Goal: Task Accomplishment & Management: Manage account settings

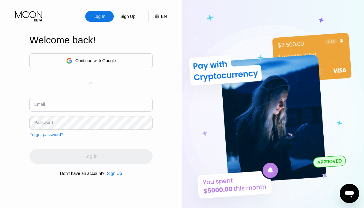
type input "[EMAIL_ADDRESS][DOMAIN_NAME]"
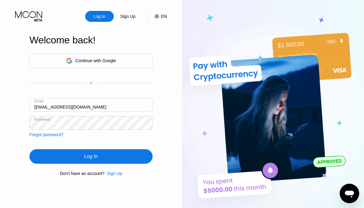
click at [84, 156] on div "Log In" at bounding box center [90, 156] width 123 height 15
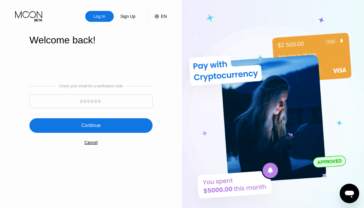
click at [96, 98] on input at bounding box center [90, 101] width 123 height 14
paste input "261423"
type input "261423"
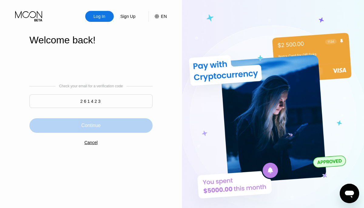
click at [85, 129] on div "Continue" at bounding box center [90, 125] width 123 height 15
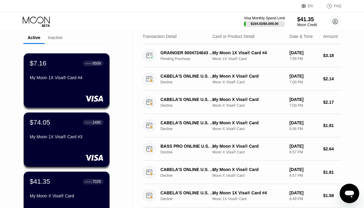
scroll to position [25, 0]
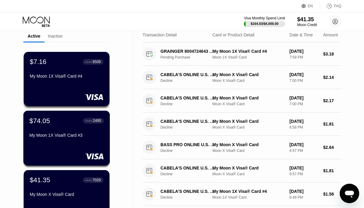
click at [87, 121] on div "● ● ● ●" at bounding box center [89, 121] width 6 height 2
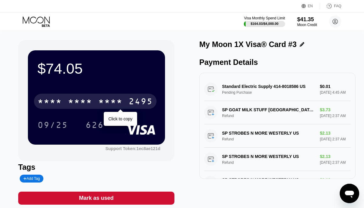
click at [94, 103] on div "* * * * * * * * * * * * 2495" at bounding box center [95, 101] width 123 height 15
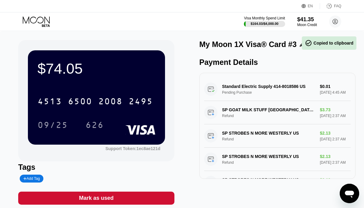
click at [40, 20] on icon at bounding box center [37, 21] width 28 height 11
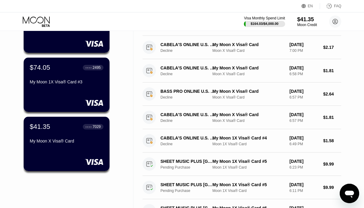
scroll to position [117, 0]
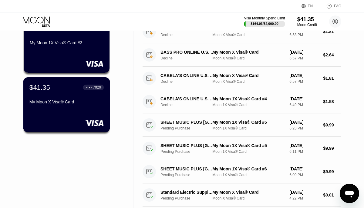
click at [56, 118] on div "$41.35 ● ● ● ● 7029 My Moon X Visa® Card" at bounding box center [66, 104] width 87 height 55
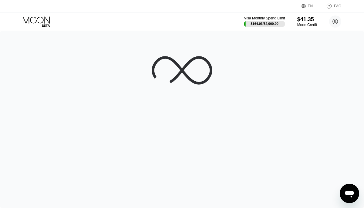
scroll to position [0, 0]
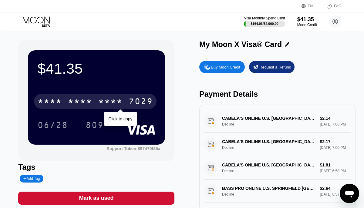
click at [80, 106] on div "* * * *" at bounding box center [80, 102] width 24 height 10
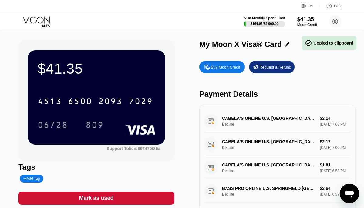
click at [39, 22] on icon at bounding box center [37, 21] width 28 height 11
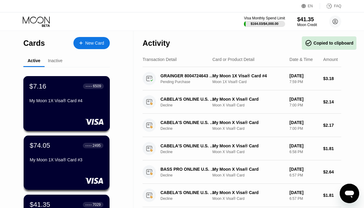
click at [60, 103] on div "My Moon 1X Visa® Card #4" at bounding box center [66, 100] width 74 height 5
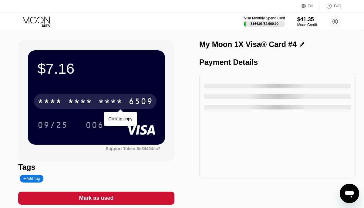
click at [66, 105] on div "* * * * * * * * * * * * 6509" at bounding box center [95, 101] width 123 height 15
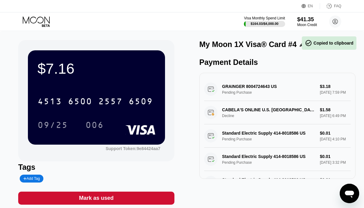
click at [39, 24] on icon at bounding box center [37, 21] width 28 height 11
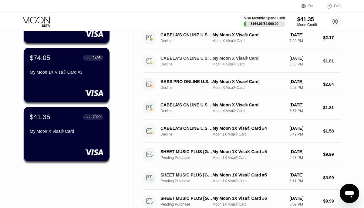
scroll to position [14, 0]
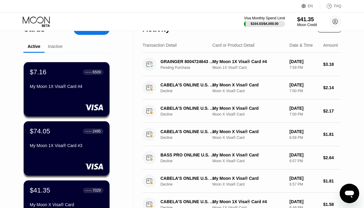
click at [53, 49] on div "Inactive" at bounding box center [55, 47] width 21 height 12
click at [53, 46] on div "Inactive" at bounding box center [55, 46] width 15 height 5
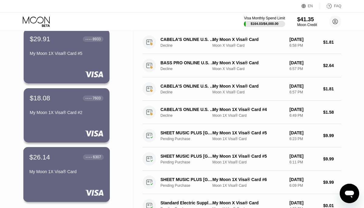
scroll to position [0, 0]
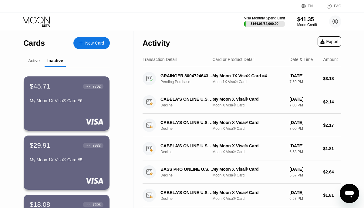
click at [37, 61] on div "Active" at bounding box center [34, 60] width 12 height 5
